Goal: Information Seeking & Learning: Learn about a topic

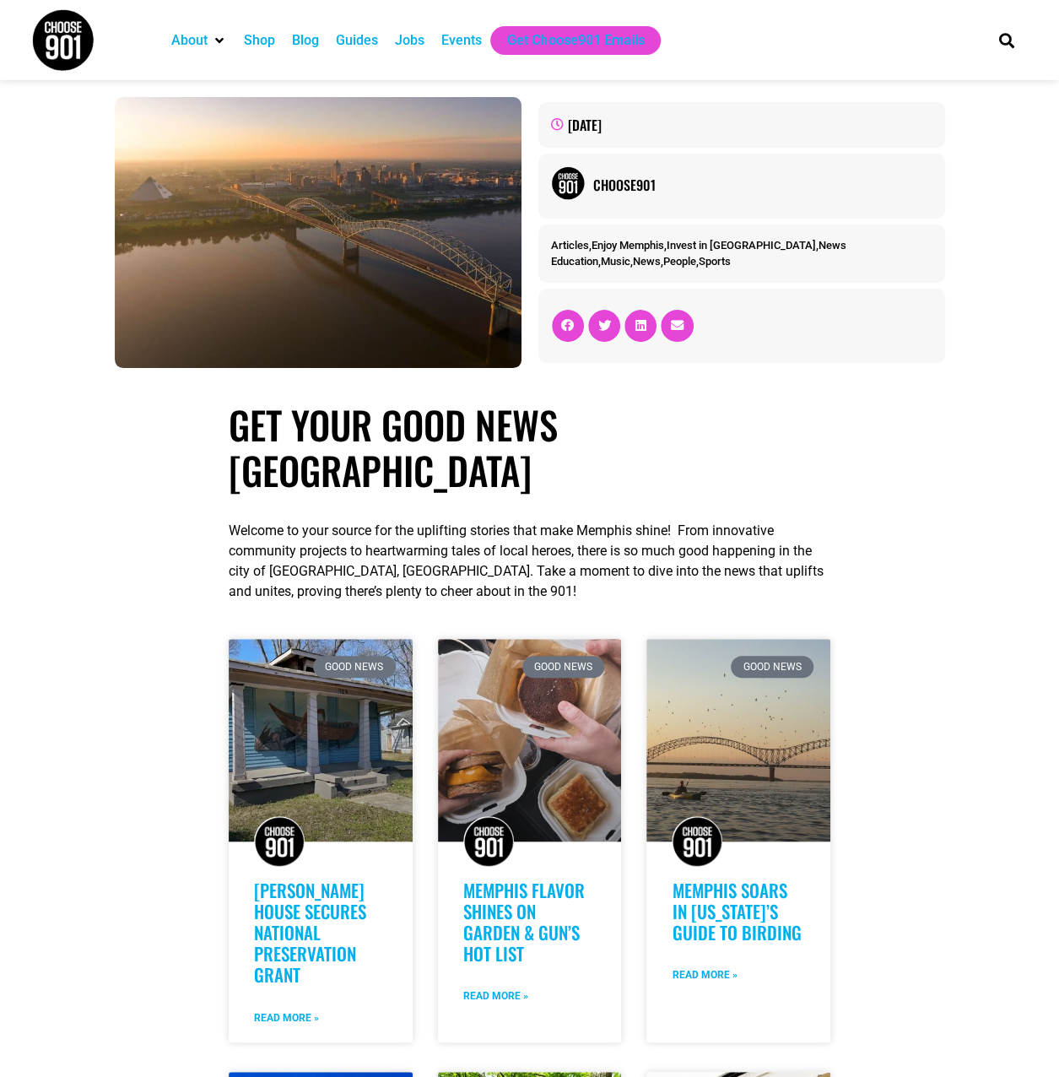
click at [22, 743] on section "Get Your Good News Memphis Welcome to your source for the uplifting stories tha…" at bounding box center [529, 995] width 1059 height 1205
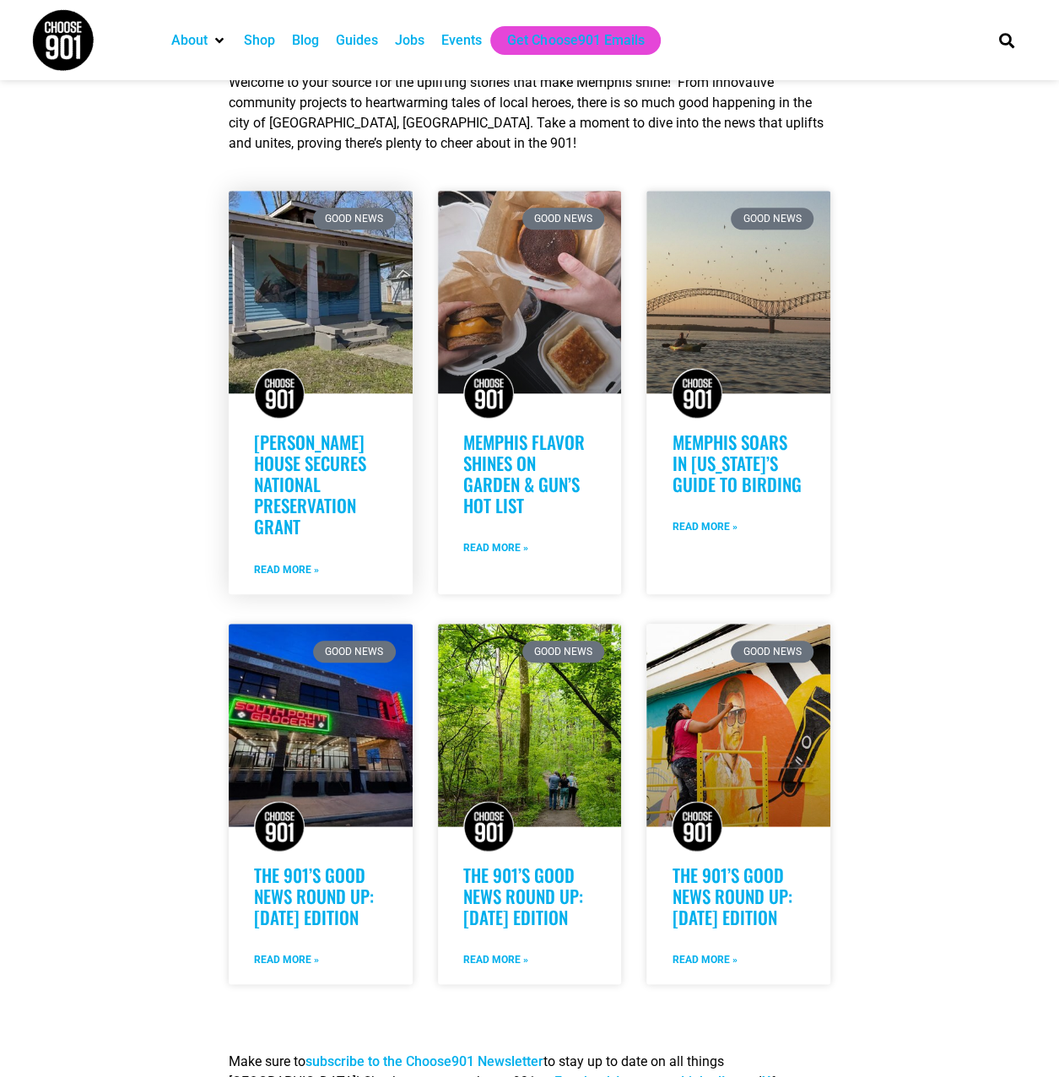
scroll to position [506, 0]
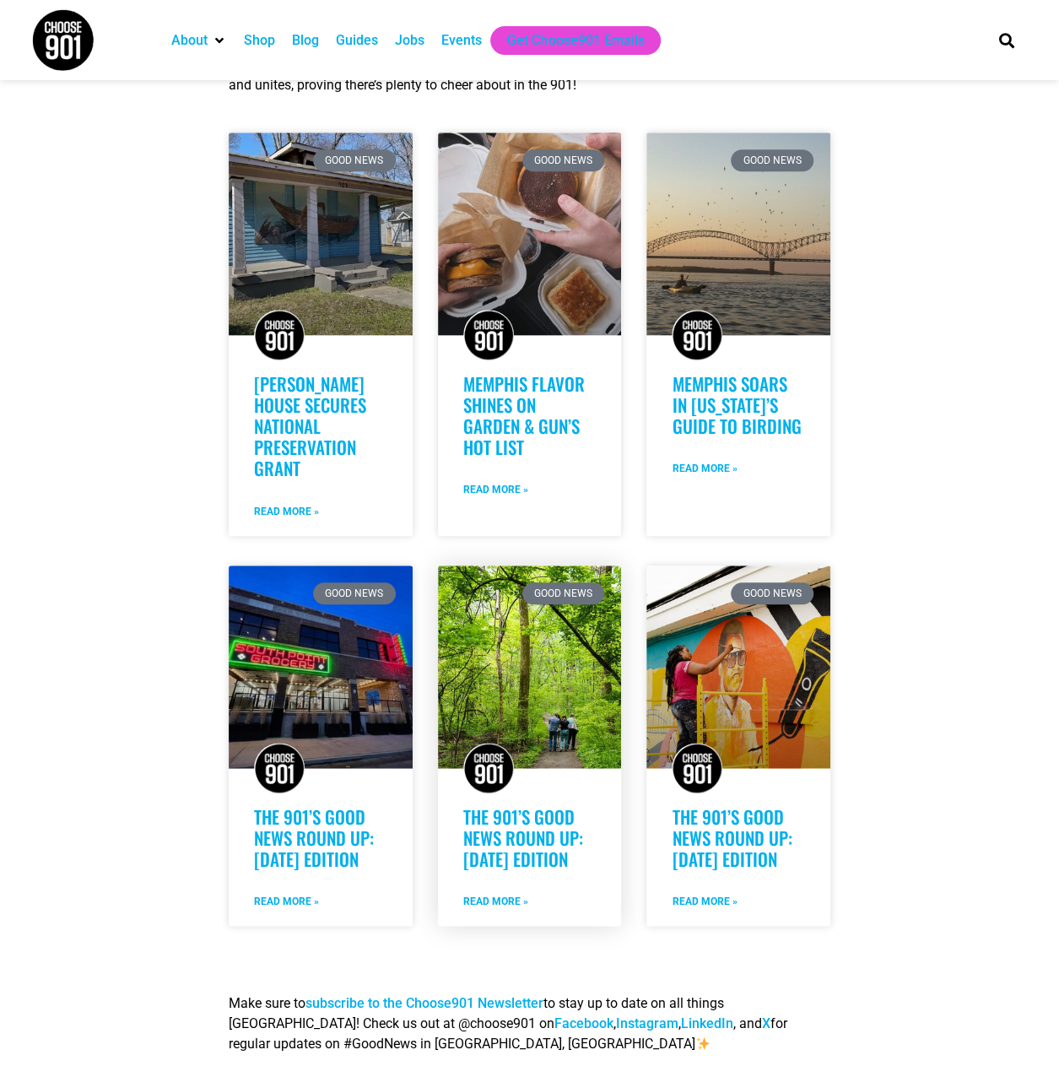
click at [525, 821] on link "The 901’s Good News Round Up: October 14th Edition" at bounding box center [523, 837] width 120 height 68
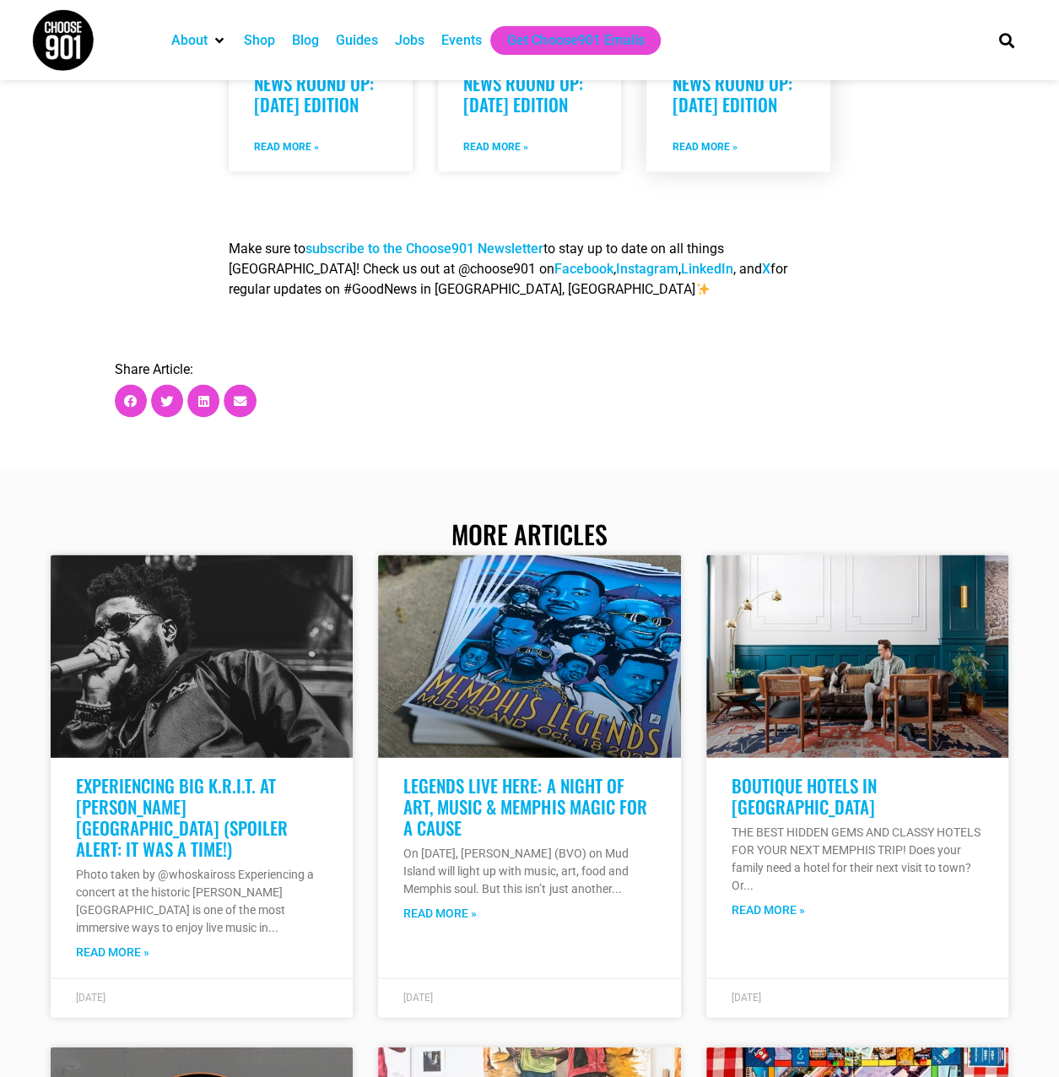
scroll to position [1265, 0]
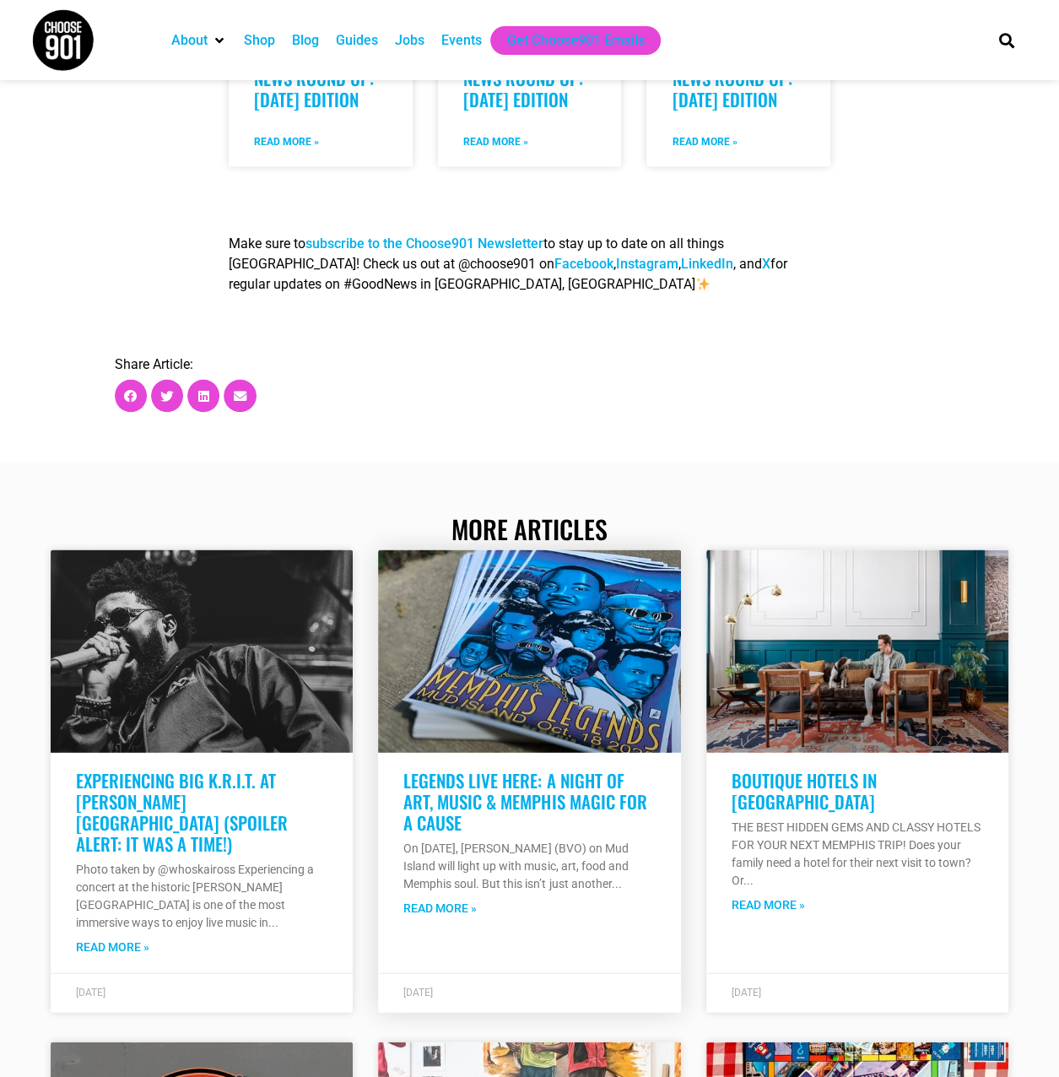
click at [424, 898] on link "Read More »" at bounding box center [439, 907] width 73 height 18
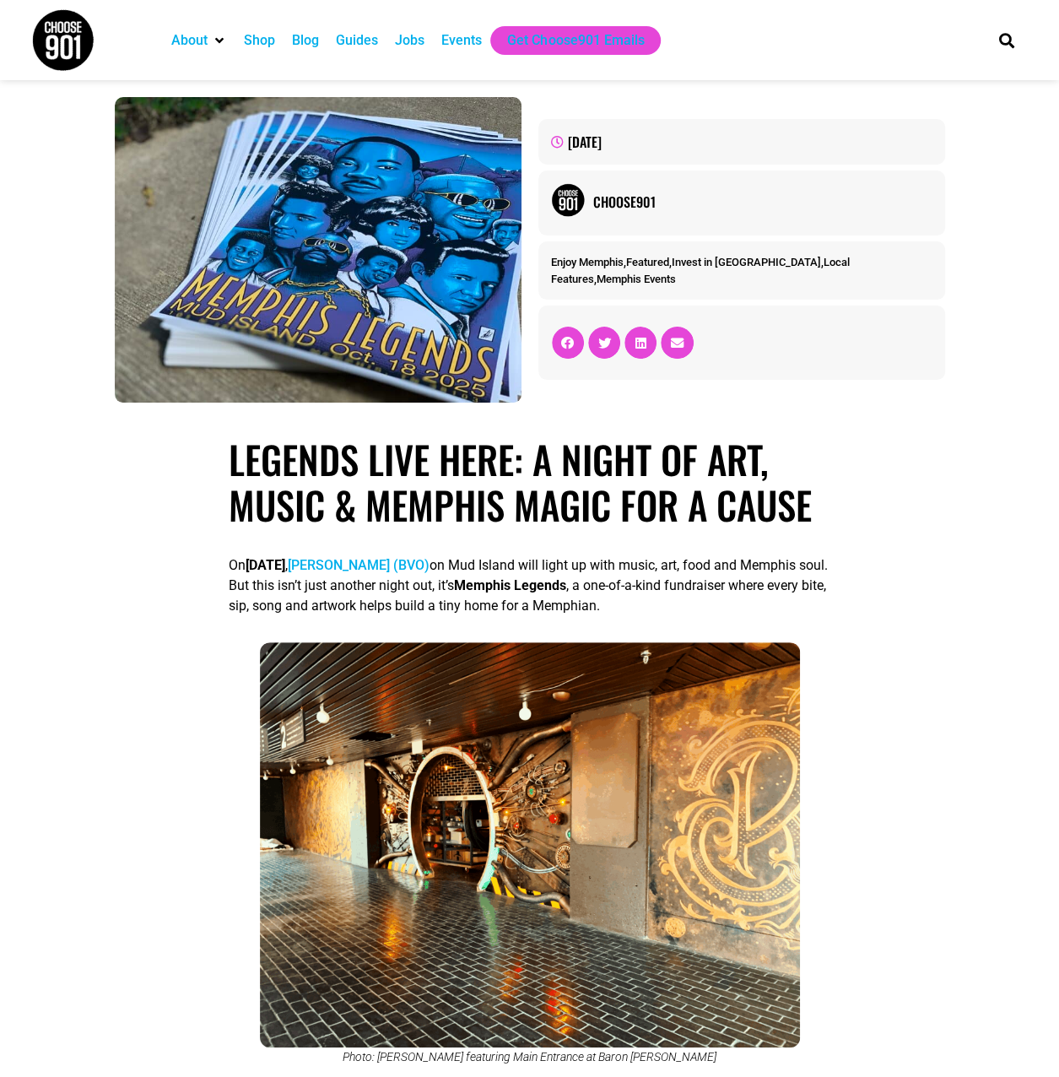
click at [451, 41] on div "Events" at bounding box center [461, 40] width 40 height 20
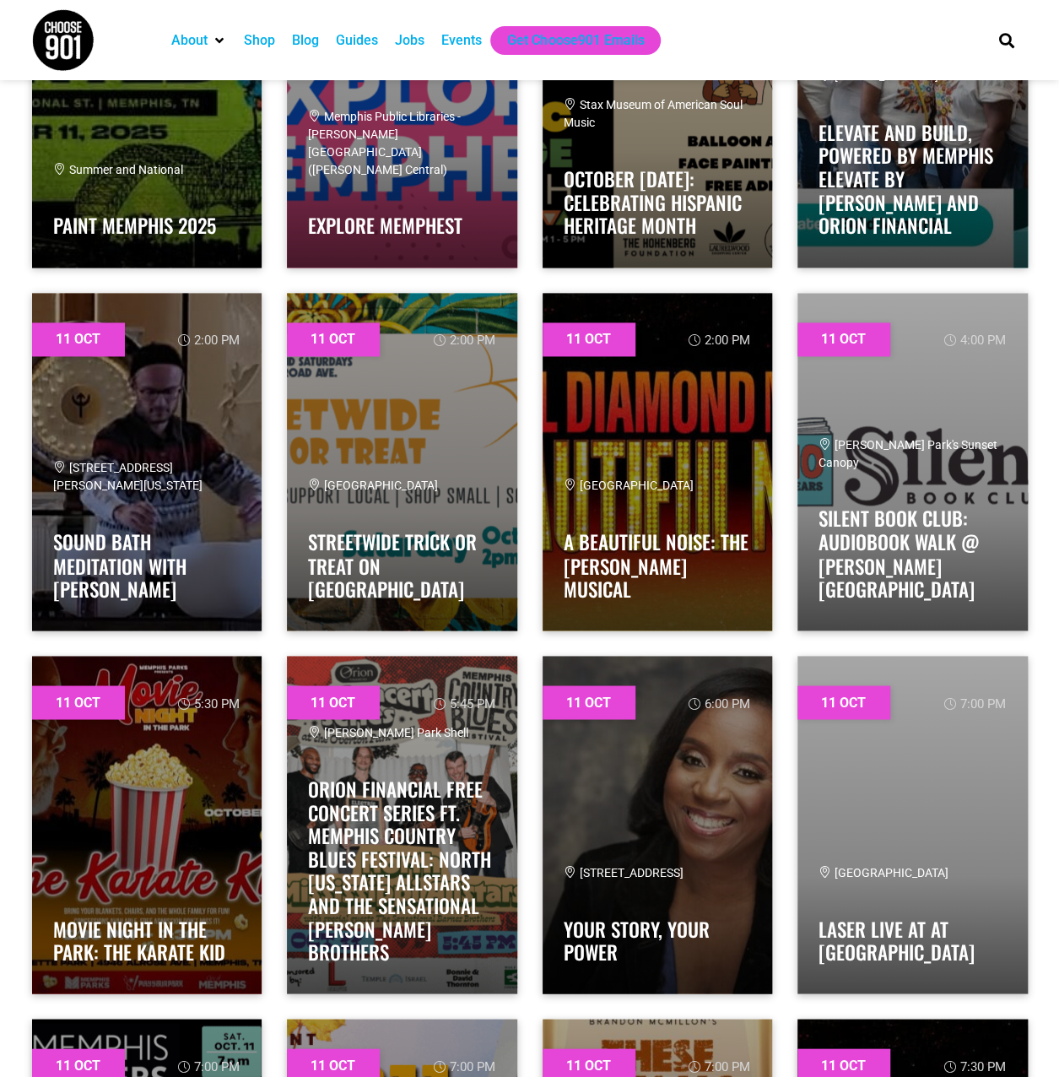
scroll to position [10546, 0]
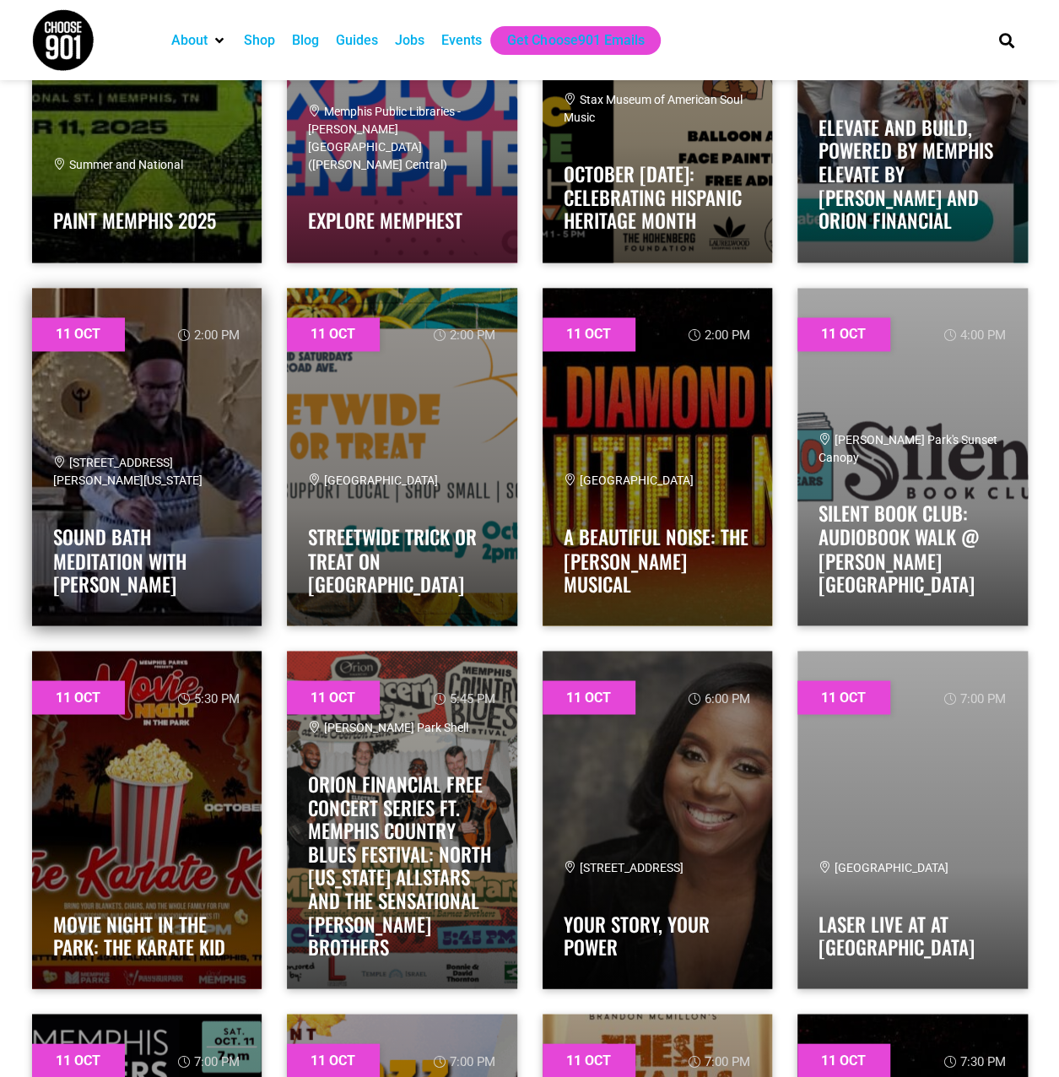
click at [159, 492] on div "9228 Walnut Grove Rd, Cordova, TN, United States, Tennessee 38018 Sound Bath Me…" at bounding box center [147, 528] width 188 height 149
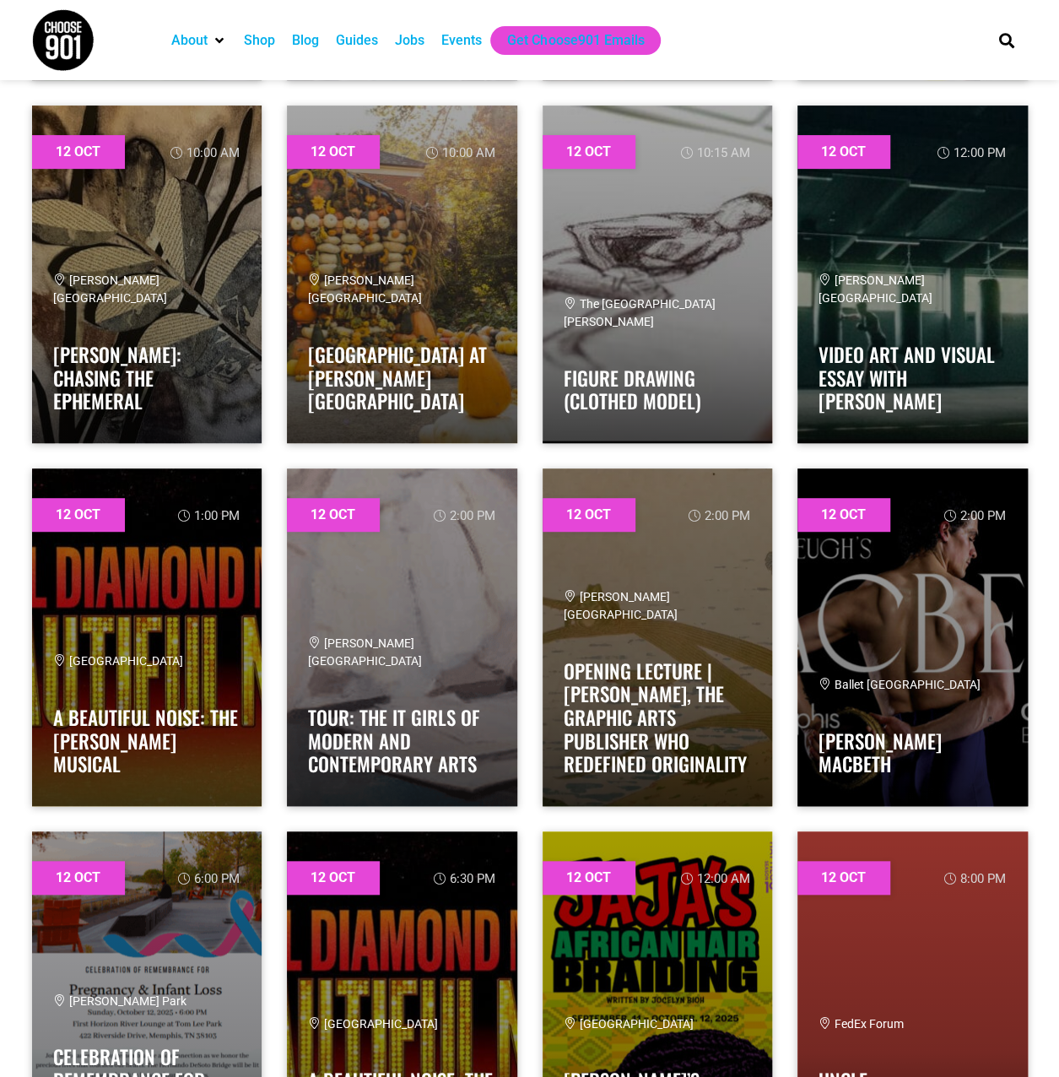
scroll to position [12908, 0]
